Goal: Task Accomplishment & Management: Use online tool/utility

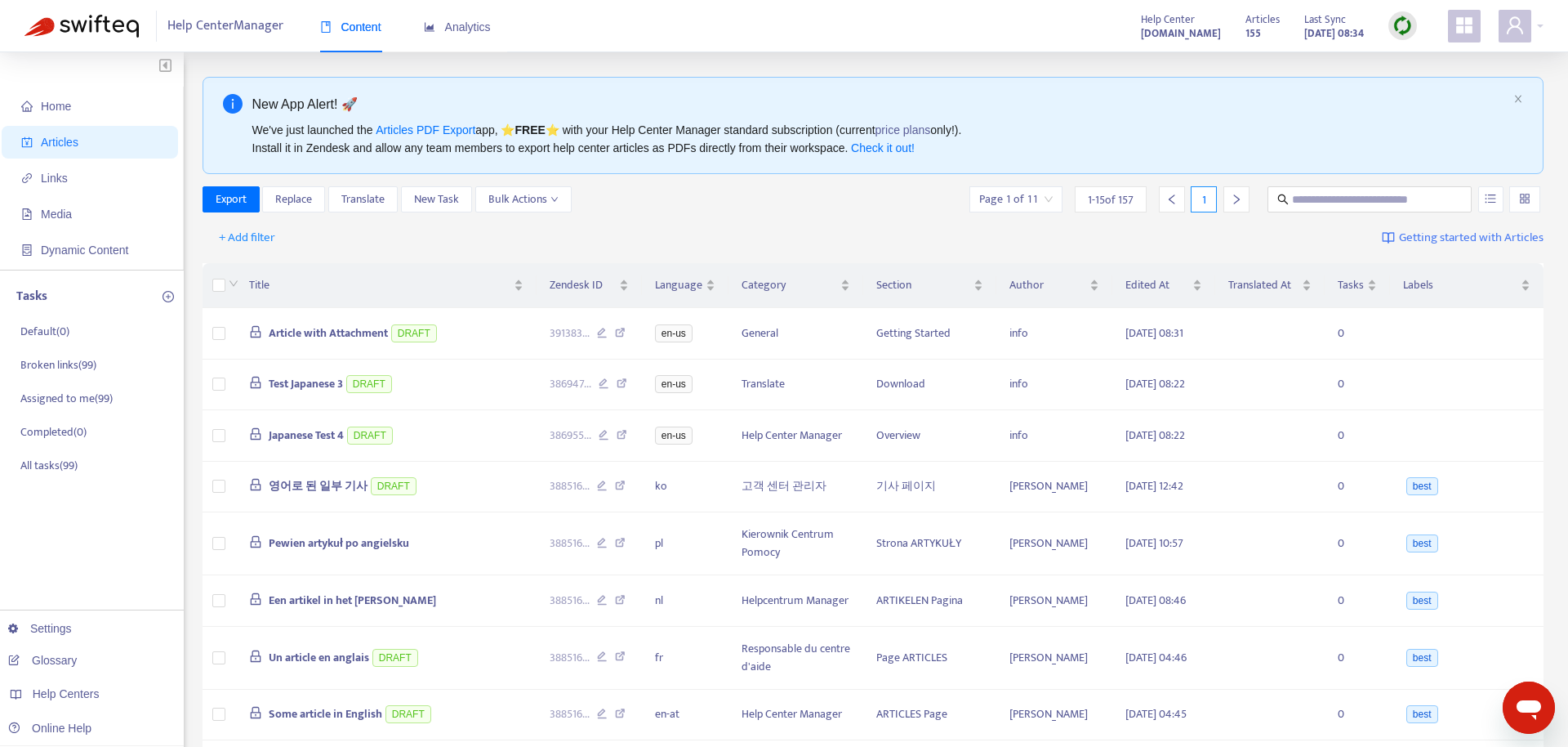
click at [1409, 32] on img at bounding box center [1401, 25] width 20 height 20
click at [1442, 60] on link "Quick Sync" at bounding box center [1436, 59] width 70 height 19
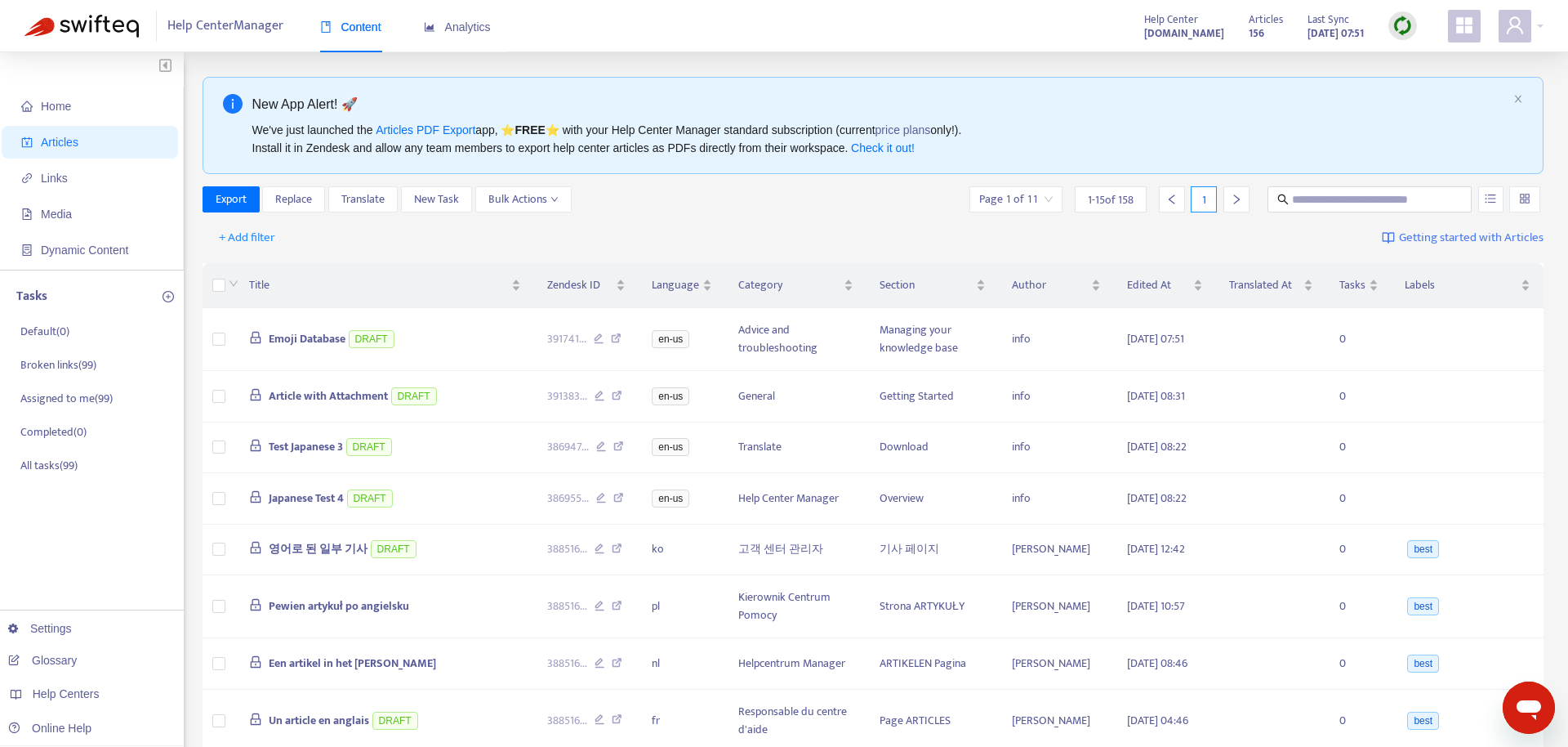
click at [614, 96] on div "New App Alert! 🚀" at bounding box center [879, 104] width 1255 height 20
click at [226, 337] on td at bounding box center [219, 339] width 34 height 63
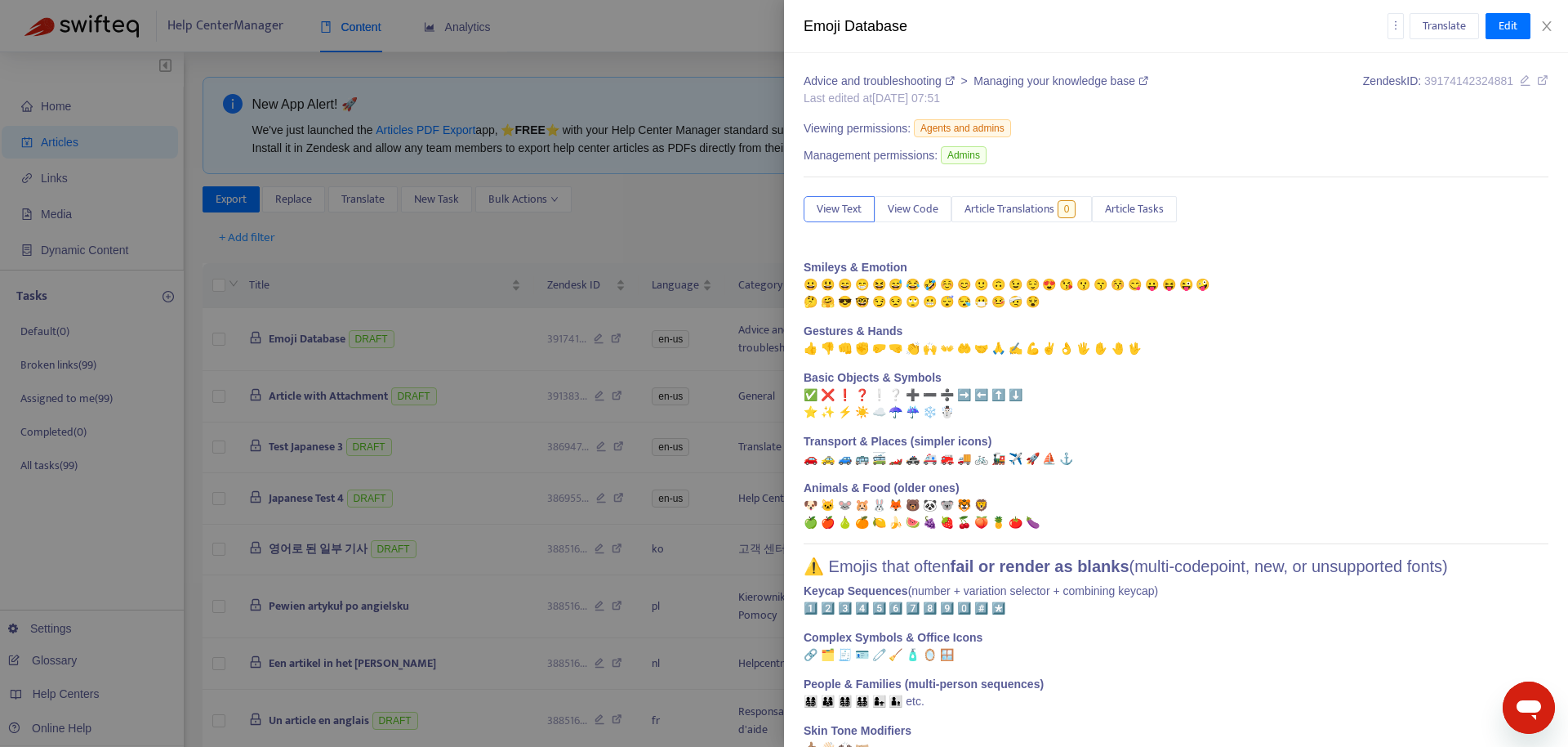
click at [228, 339] on div at bounding box center [784, 374] width 1568 height 747
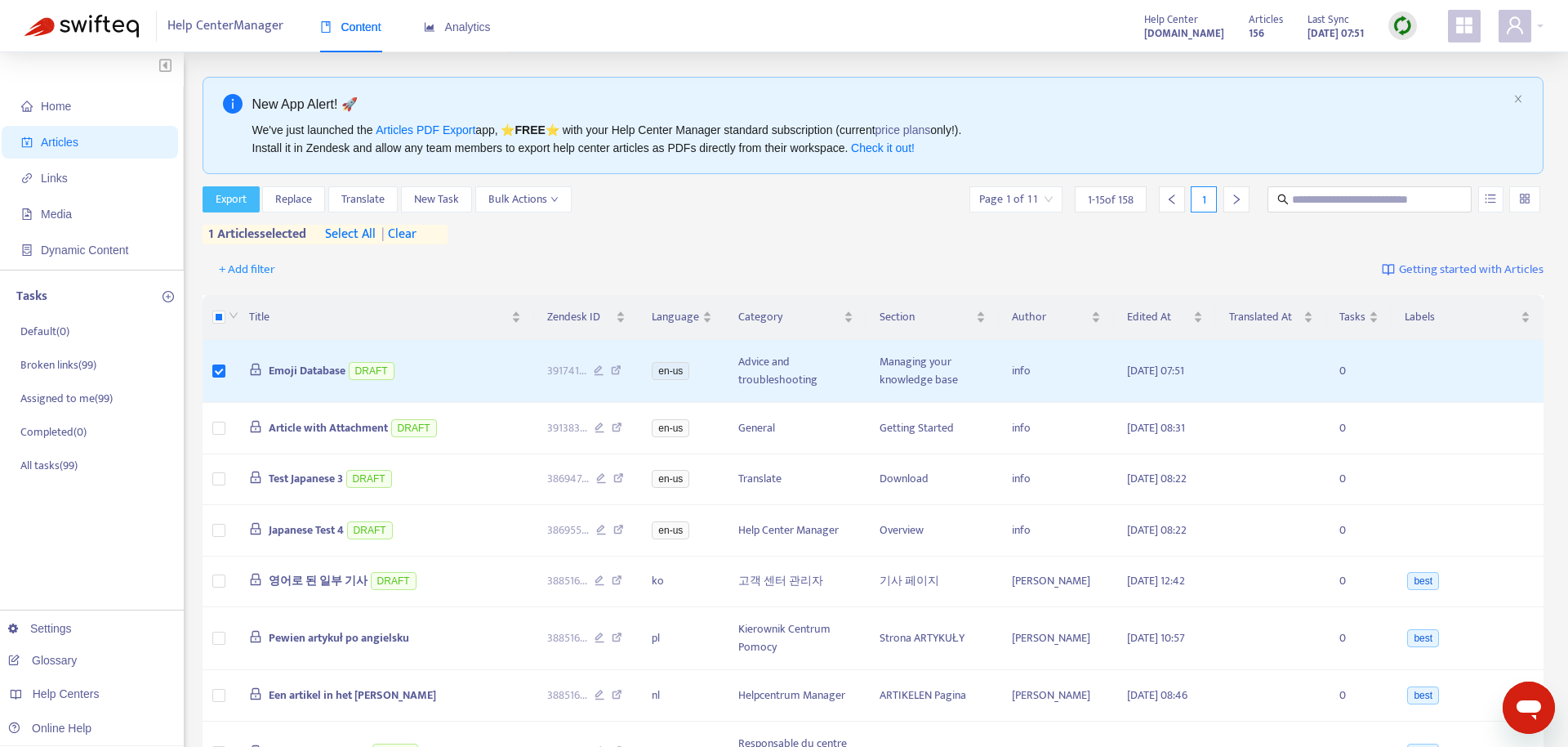
click at [221, 190] on span "Export" at bounding box center [231, 199] width 31 height 18
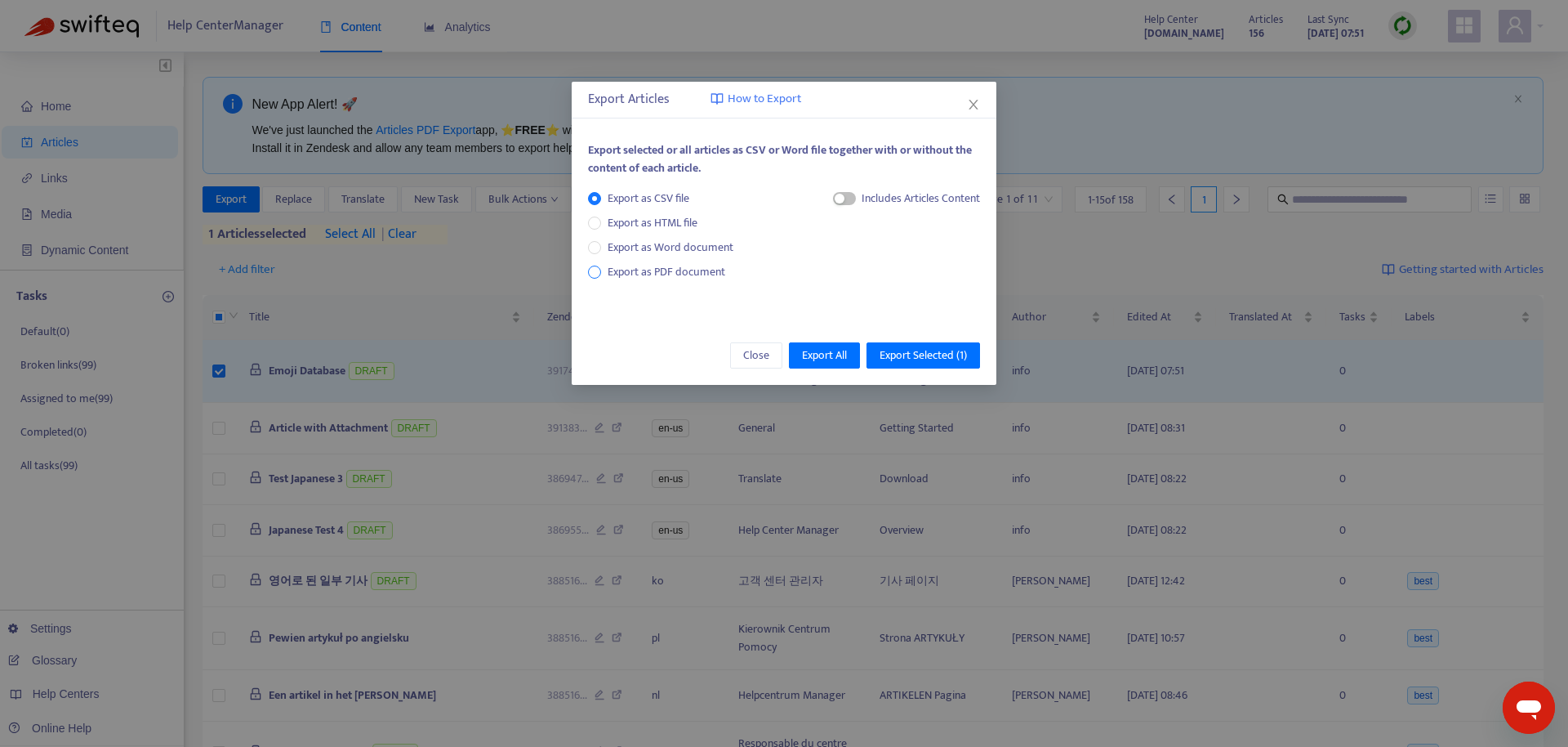
click at [663, 277] on span "Export as PDF document" at bounding box center [666, 272] width 118 height 19
click at [908, 356] on span "Export Selected ( 1 )" at bounding box center [923, 355] width 87 height 18
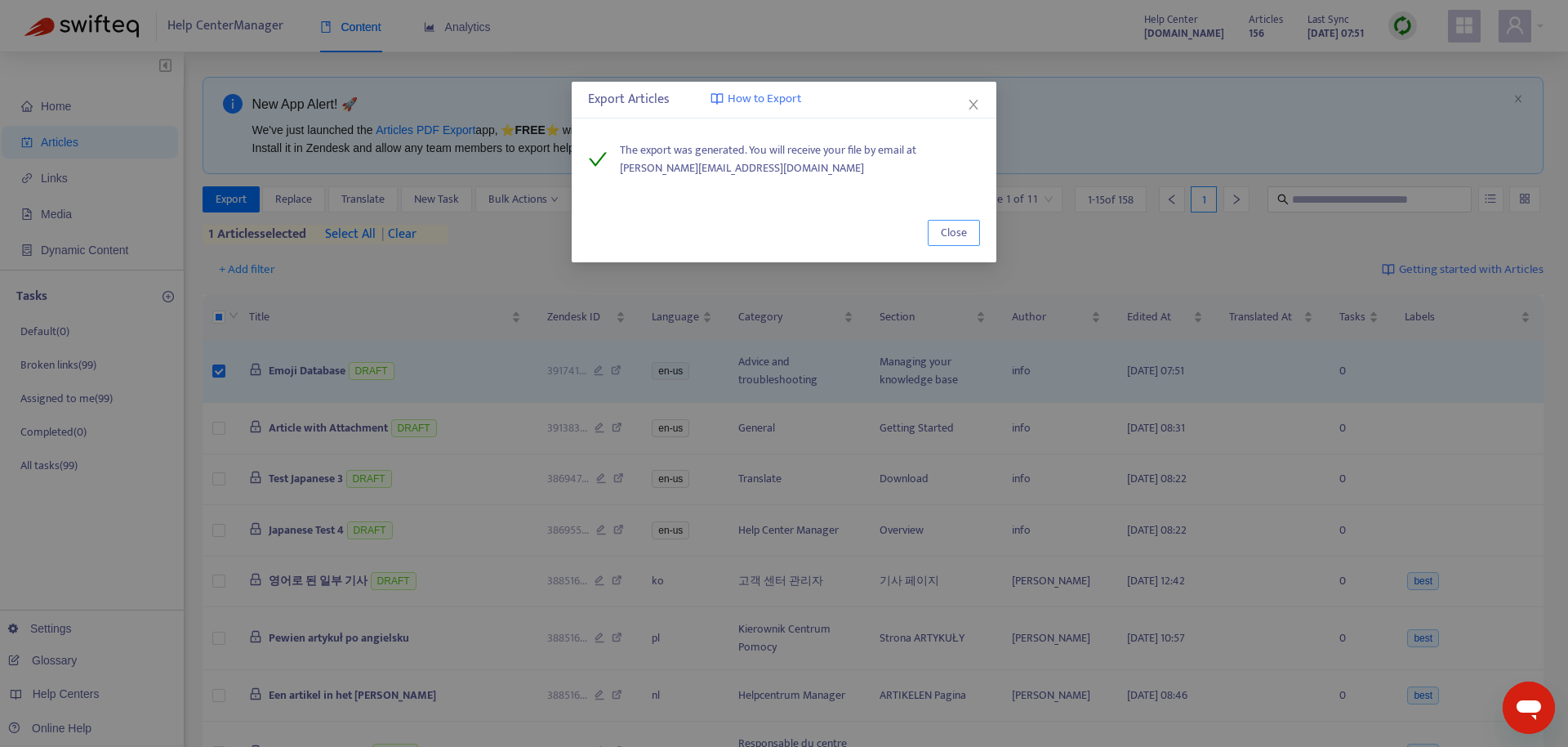
click at [958, 228] on span "Close" at bounding box center [954, 233] width 26 height 18
